Goal: Information Seeking & Learning: Check status

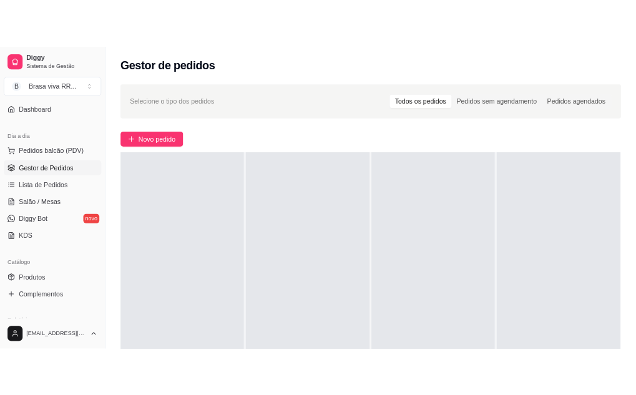
scroll to position [250, 0]
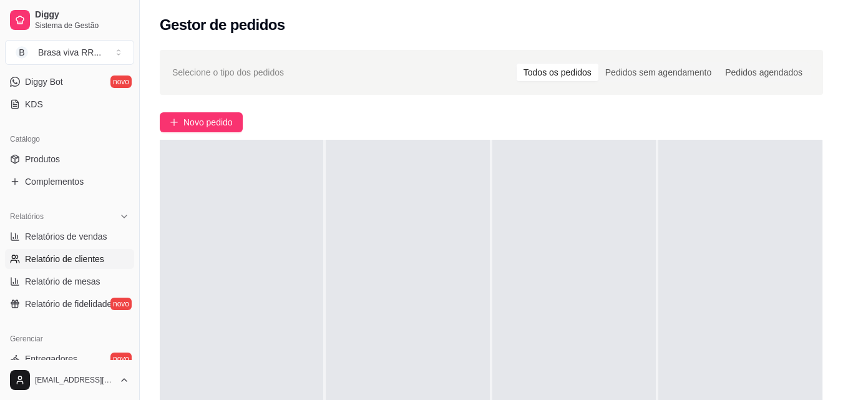
click at [77, 255] on span "Relatório de clientes" at bounding box center [64, 259] width 79 height 12
select select "30"
select select "HIGHEST_TOTAL_SPENT_WITH_ORDERS"
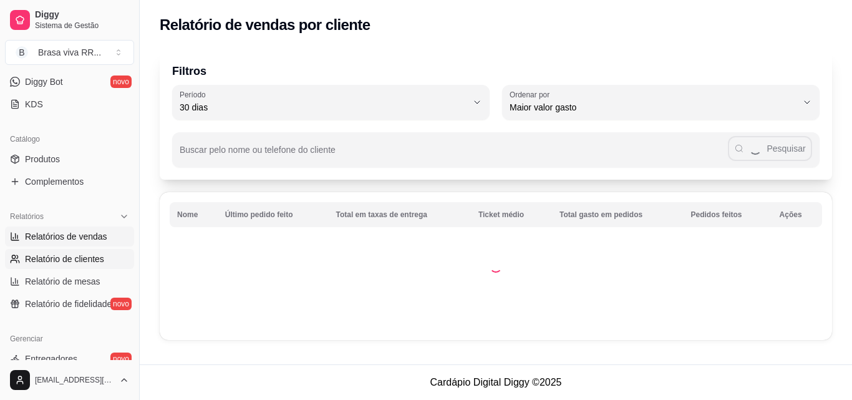
click at [76, 237] on span "Relatórios de vendas" at bounding box center [66, 236] width 82 height 12
select select "ALL"
select select "0"
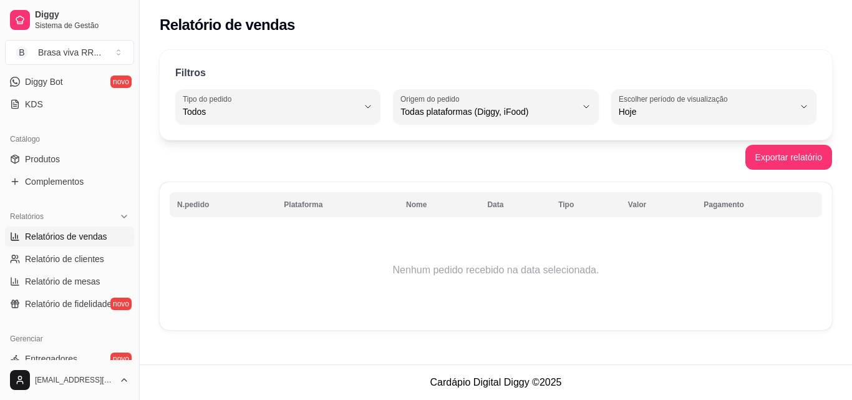
click at [685, 117] on span "Hoje" at bounding box center [706, 111] width 175 height 12
click at [661, 163] on span "Ontem" at bounding box center [708, 162] width 166 height 12
type input "1"
select select "1"
